Goal: Task Accomplishment & Management: Manage account settings

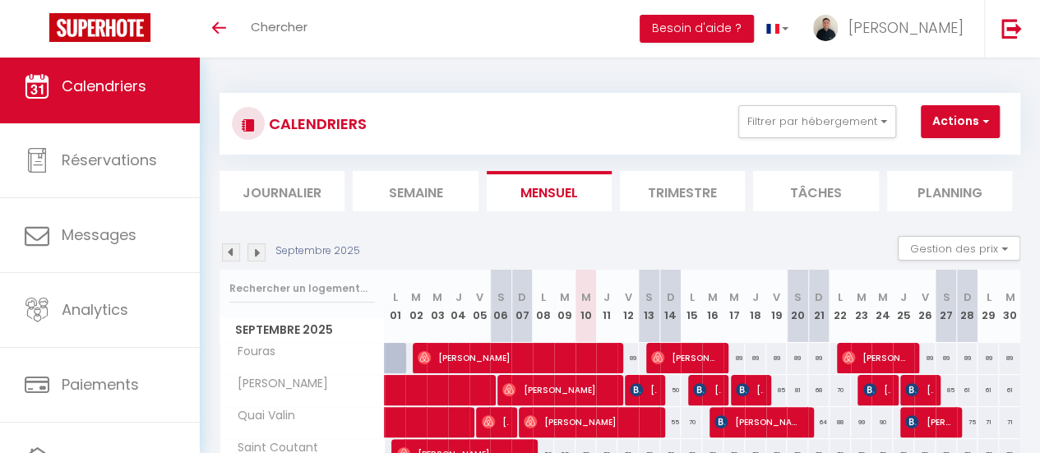
click at [123, 99] on link "Calendriers" at bounding box center [100, 86] width 200 height 74
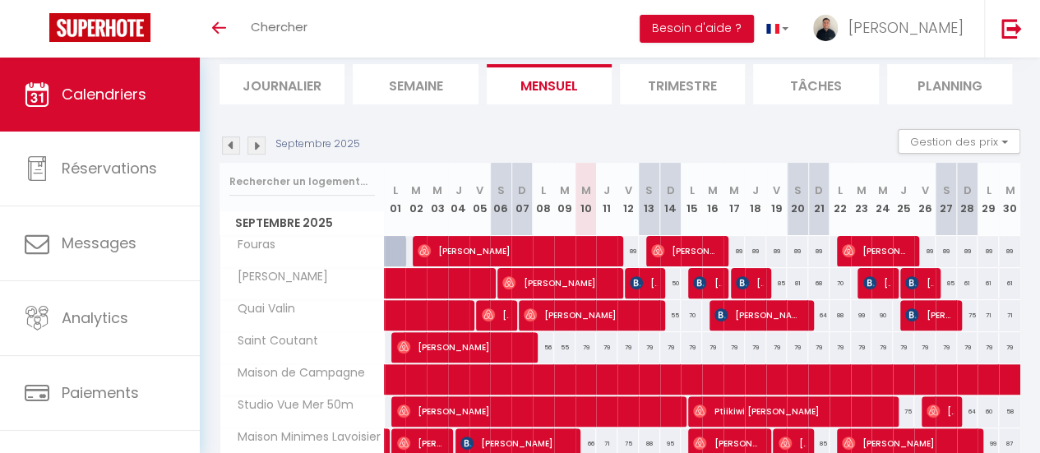
scroll to position [205, 0]
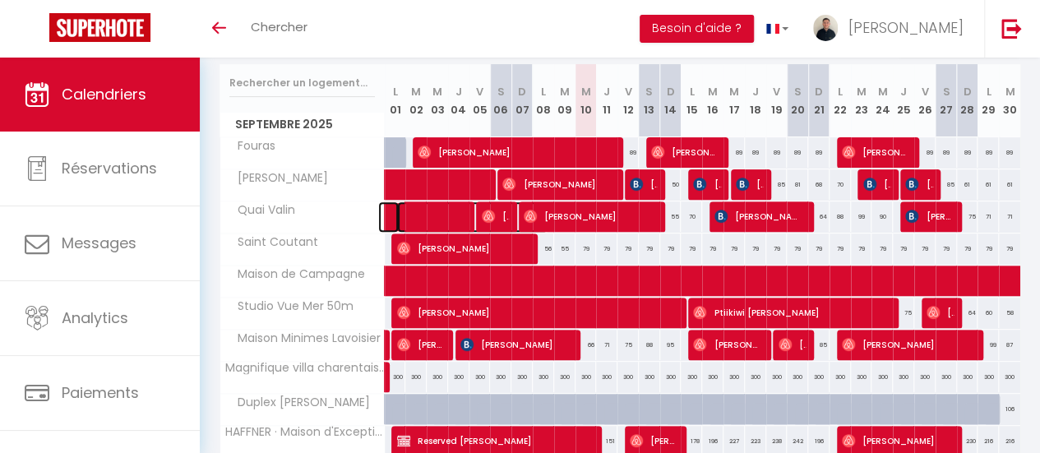
click at [408, 215] on span at bounding box center [472, 216] width 151 height 31
select select "OK"
select select "0"
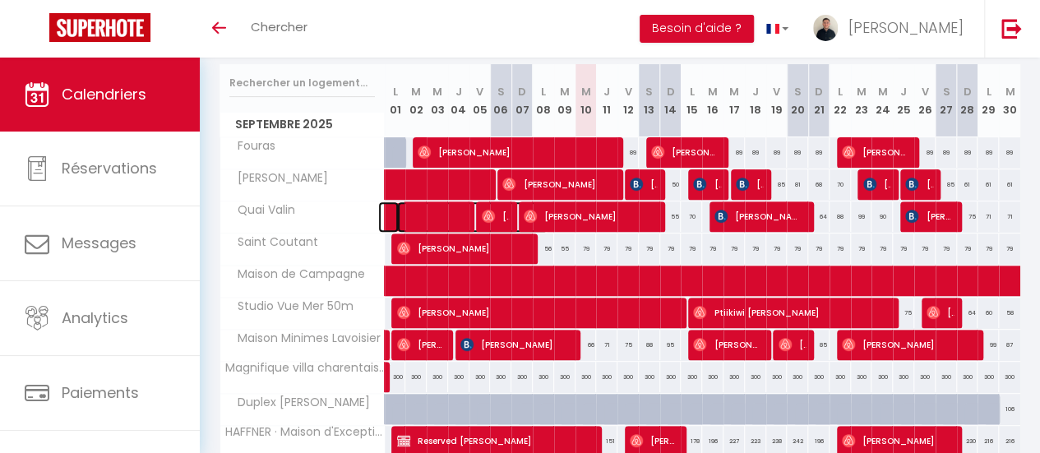
select select "1"
select select
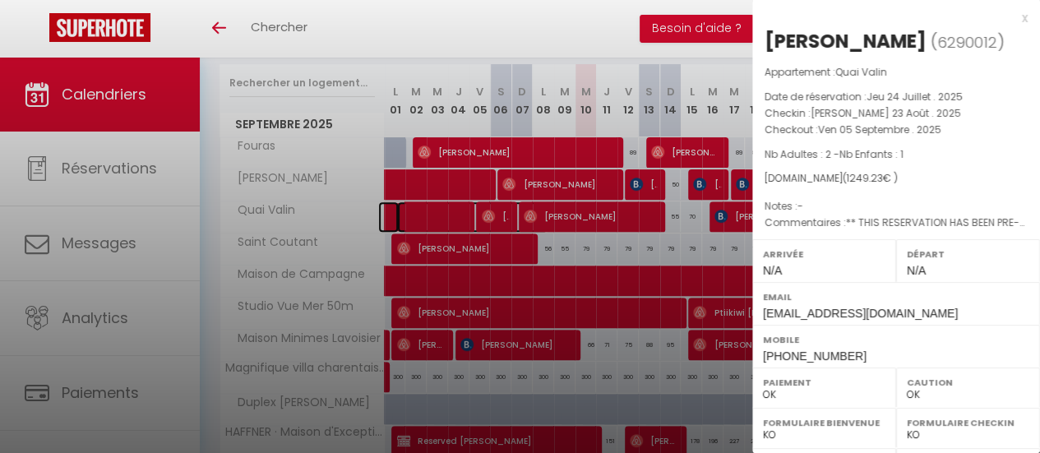
select select "45056"
click at [1010, 23] on div "x" at bounding box center [889, 18] width 275 height 20
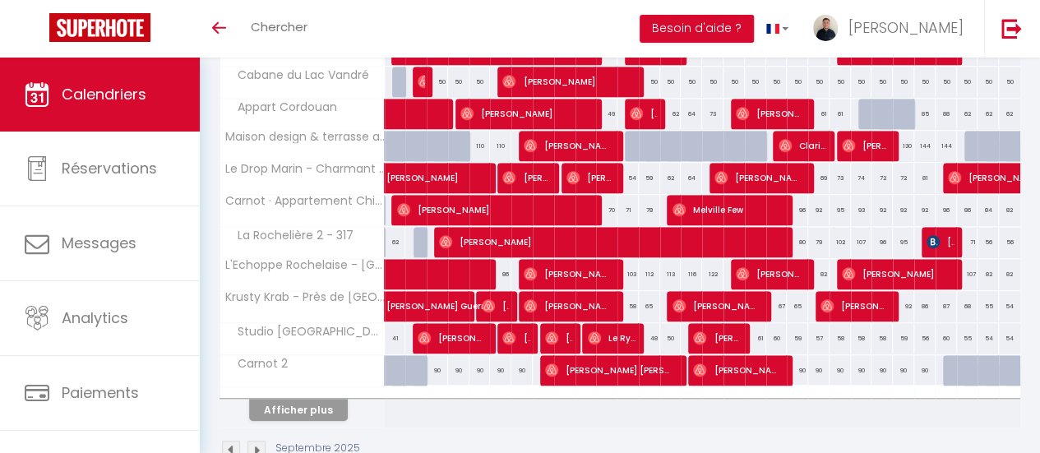
scroll to position [599, 0]
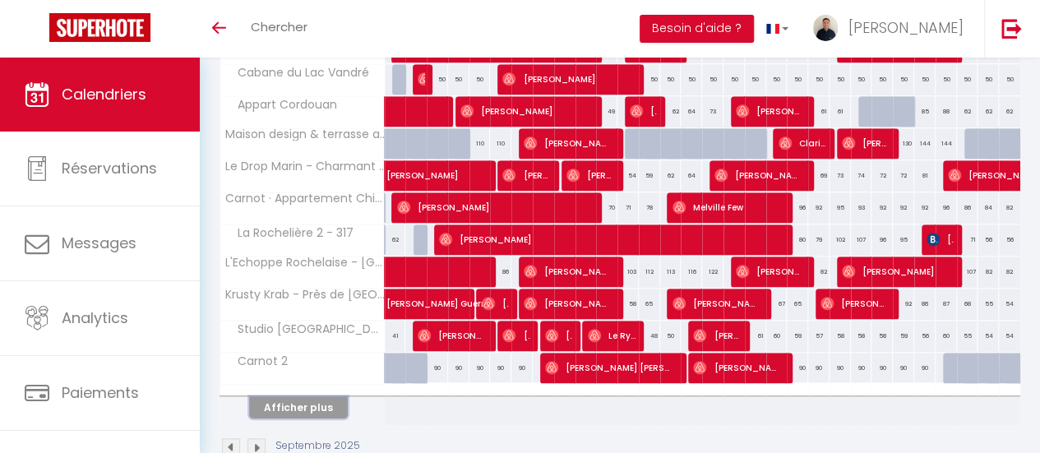
click at [313, 403] on button "Afficher plus" at bounding box center [298, 407] width 99 height 22
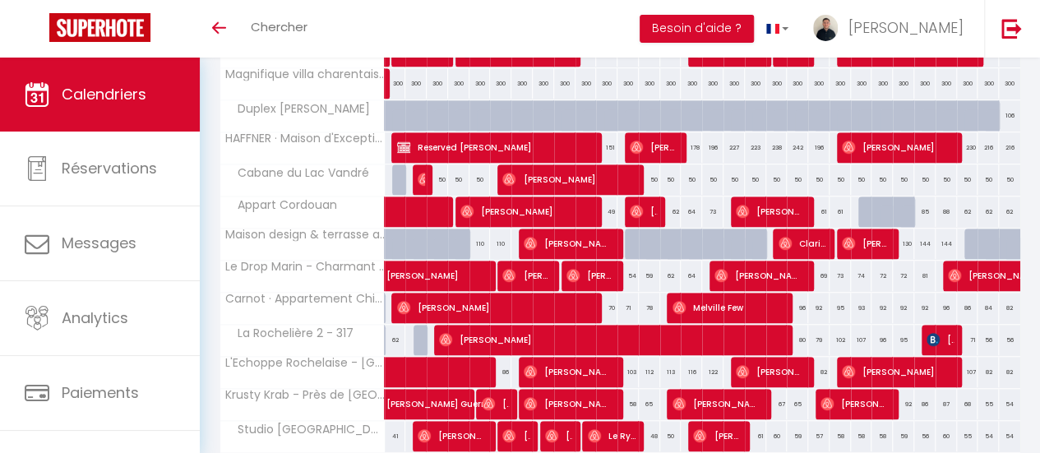
scroll to position [493, 0]
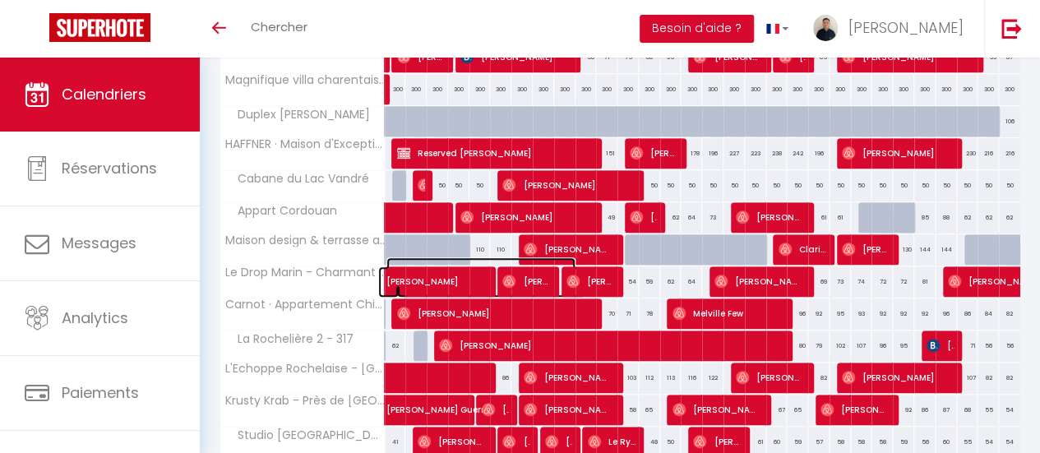
click at [416, 270] on span "[PERSON_NAME]" at bounding box center [480, 272] width 189 height 31
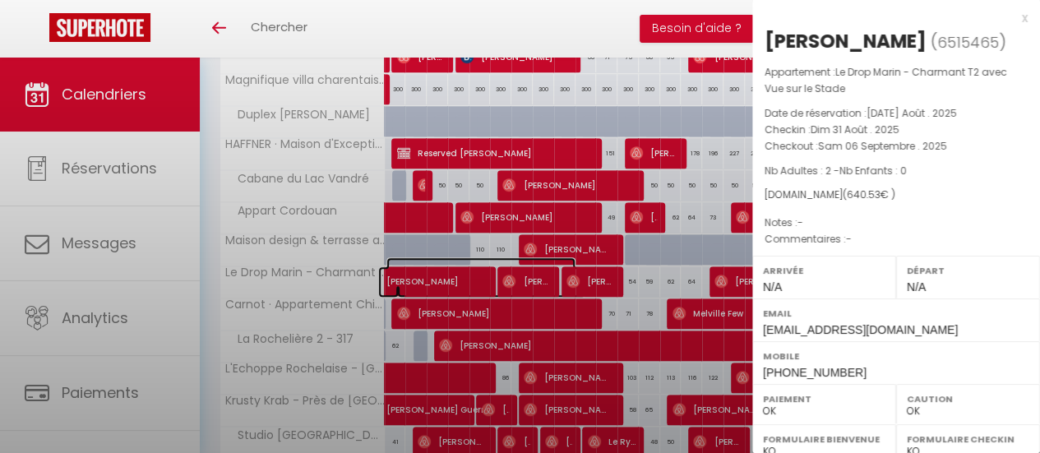
select select "31803"
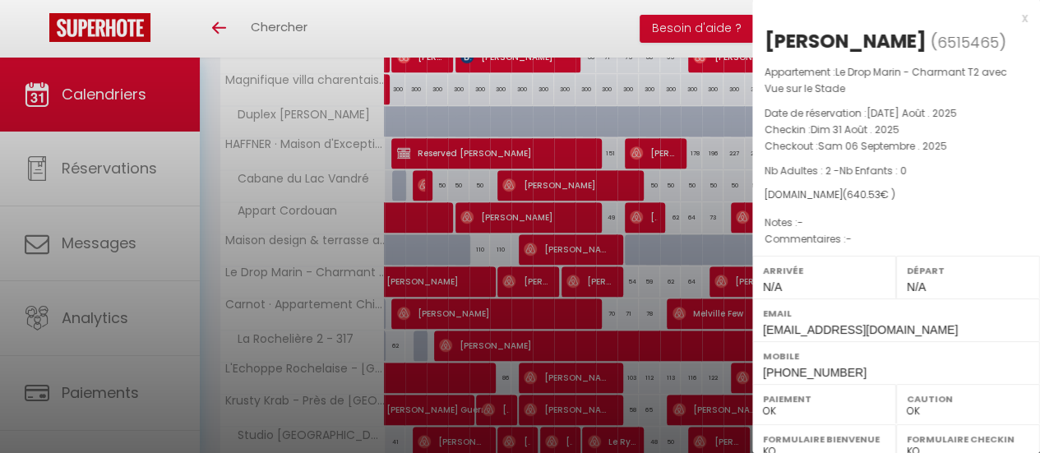
click at [1015, 21] on div "x [PERSON_NAME] ( 6515465 ) Appartement : Le Drop [PERSON_NAME] T2 avec Vue sur…" at bounding box center [896, 391] width 288 height 782
click at [1013, 21] on div "x" at bounding box center [889, 18] width 275 height 20
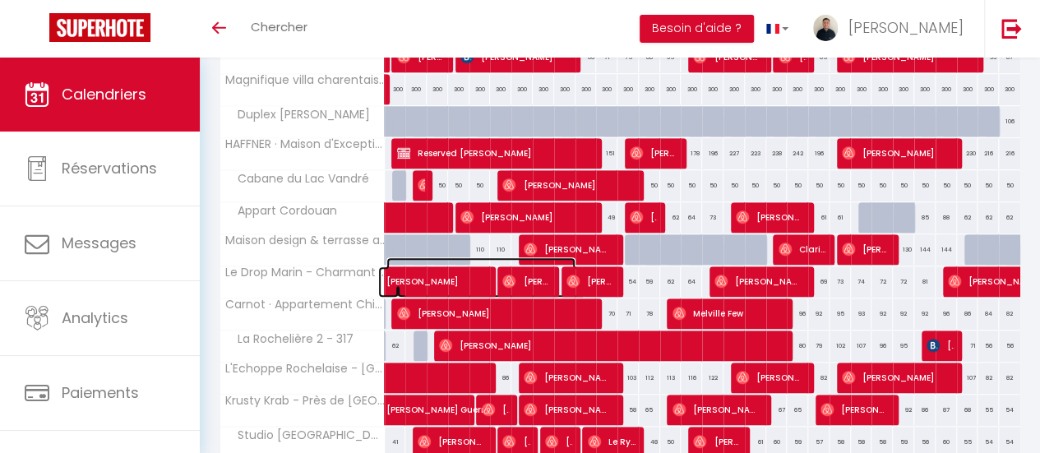
click at [426, 273] on span "[PERSON_NAME]" at bounding box center [480, 272] width 189 height 31
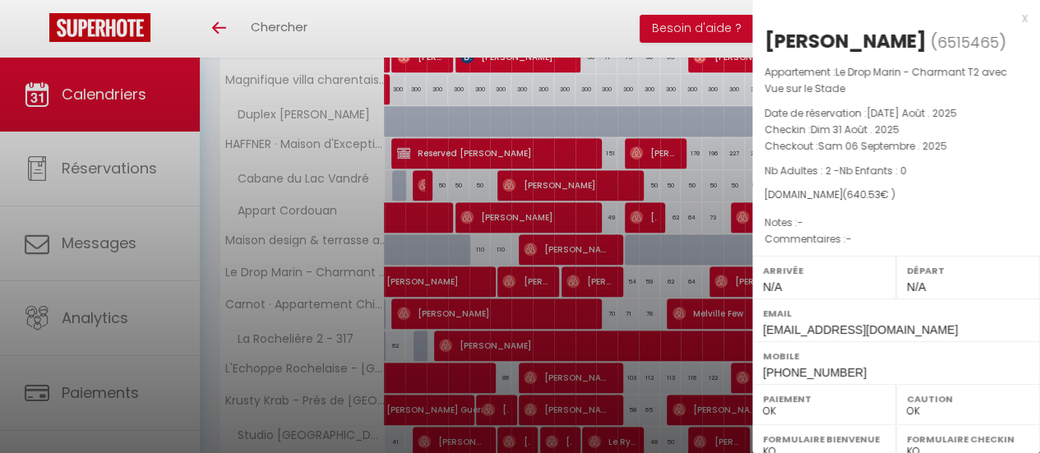
click at [1013, 21] on div "x" at bounding box center [889, 18] width 275 height 20
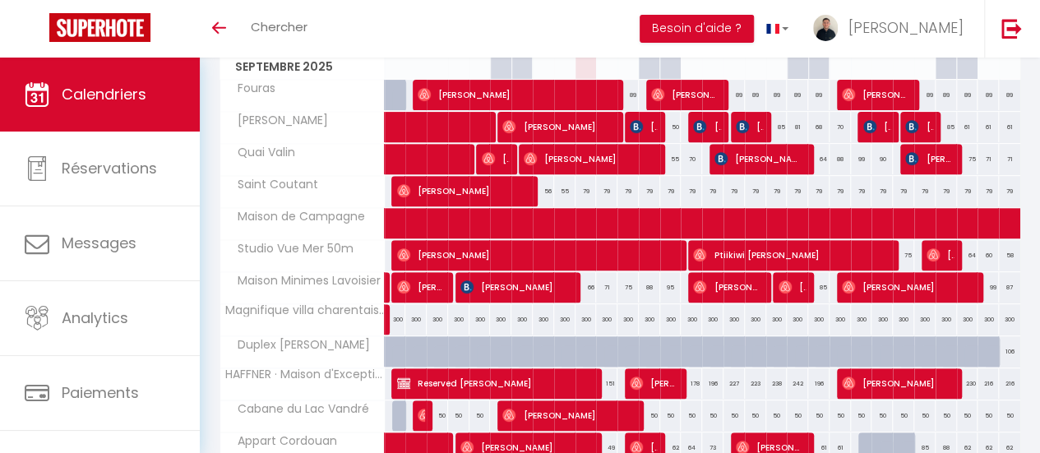
scroll to position [262, 0]
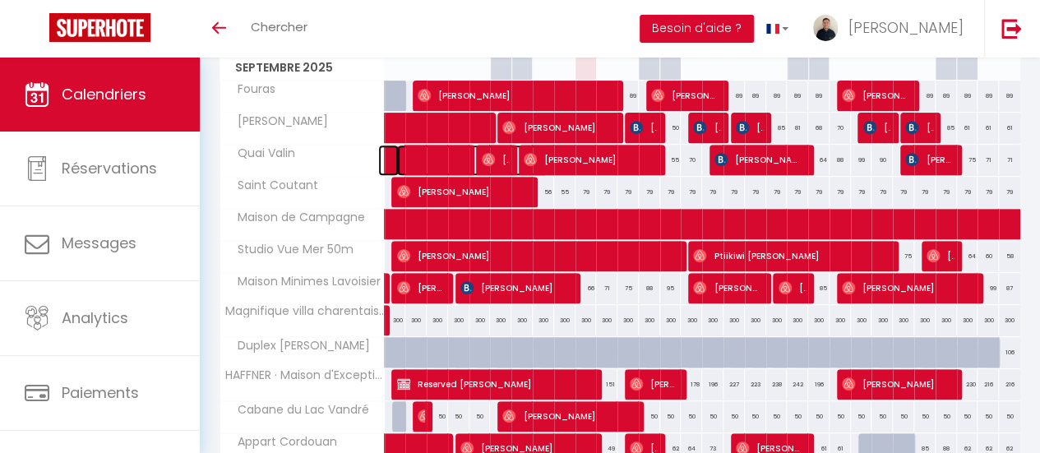
click at [440, 156] on span at bounding box center [472, 160] width 151 height 31
select select "45056"
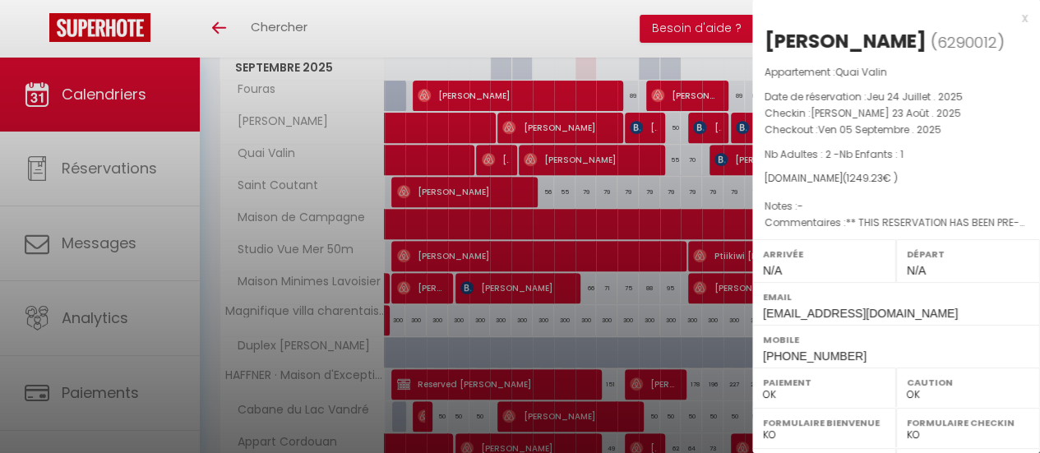
click at [1011, 16] on div "x" at bounding box center [889, 18] width 275 height 20
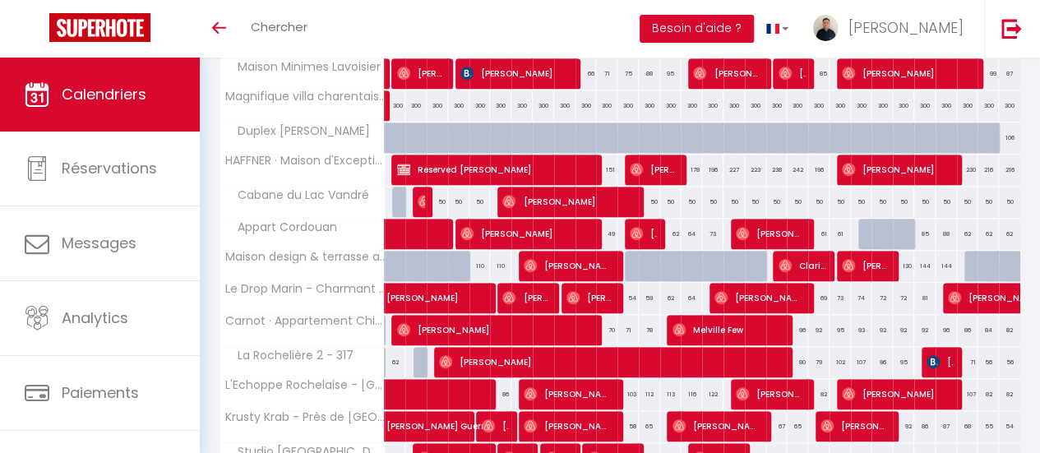
scroll to position [401, 0]
